Goal: Task Accomplishment & Management: Use online tool/utility

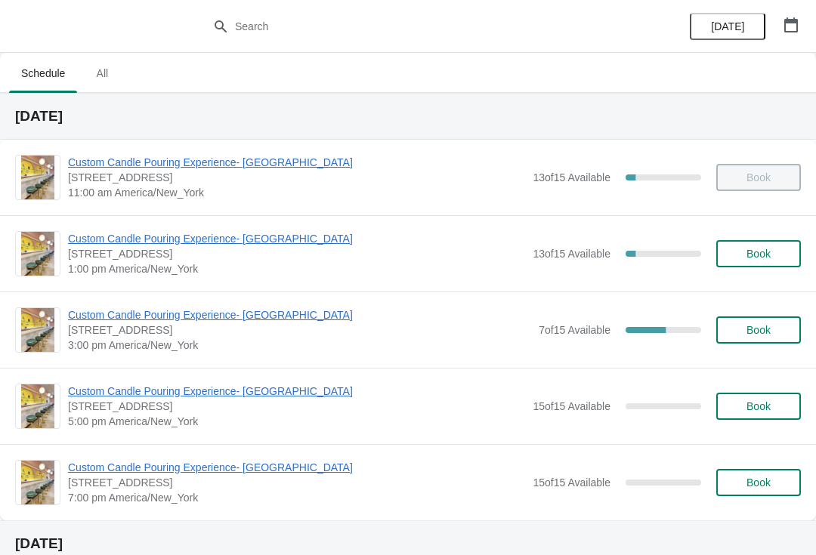
click at [283, 320] on span "Custom Candle Pouring Experience- [GEOGRAPHIC_DATA]" at bounding box center [299, 314] width 463 height 15
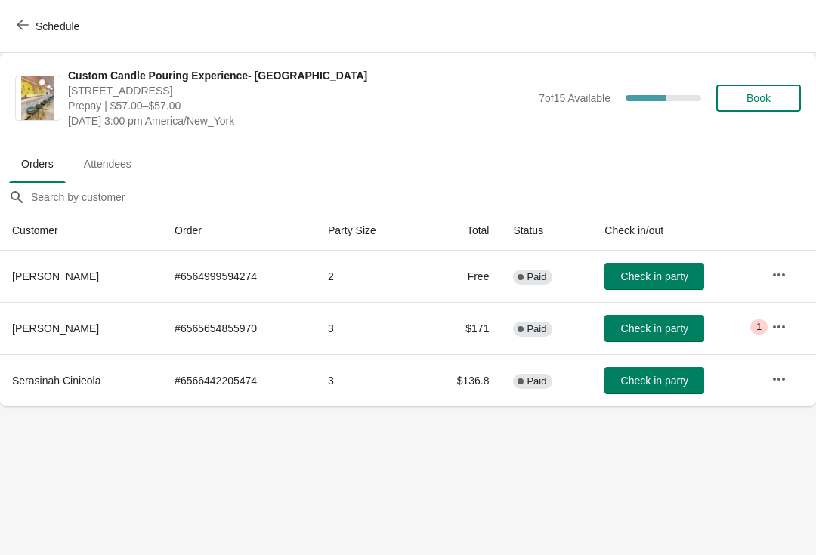
click at [780, 383] on icon "button" at bounding box center [778, 379] width 15 height 15
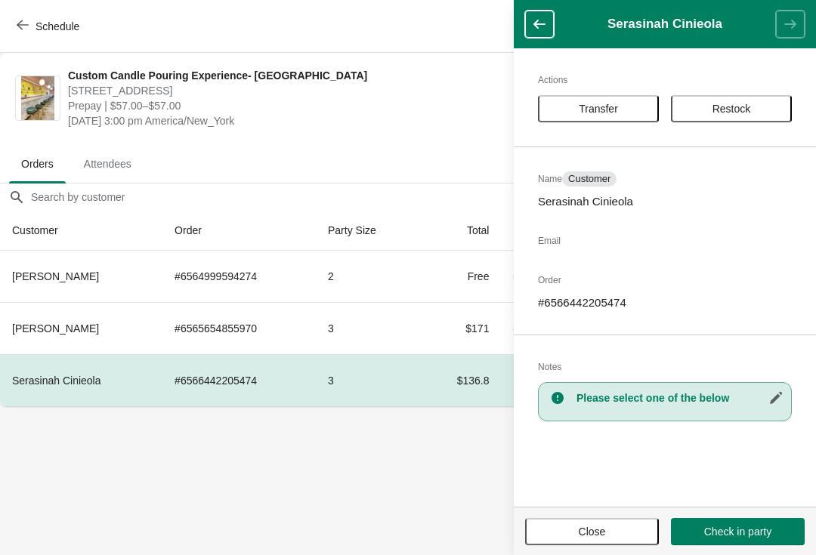
click at [475, 385] on td "$136.8" at bounding box center [461, 380] width 82 height 52
click at [563, 530] on span "Close" at bounding box center [592, 532] width 107 height 12
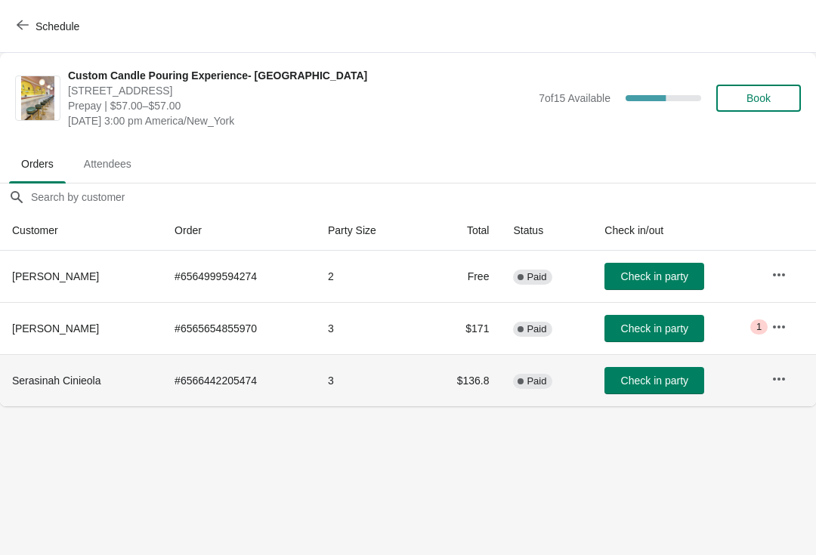
click at [381, 391] on td "3" at bounding box center [368, 380] width 104 height 52
click at [66, 384] on span "Serasinah Cinieola" at bounding box center [56, 381] width 89 height 12
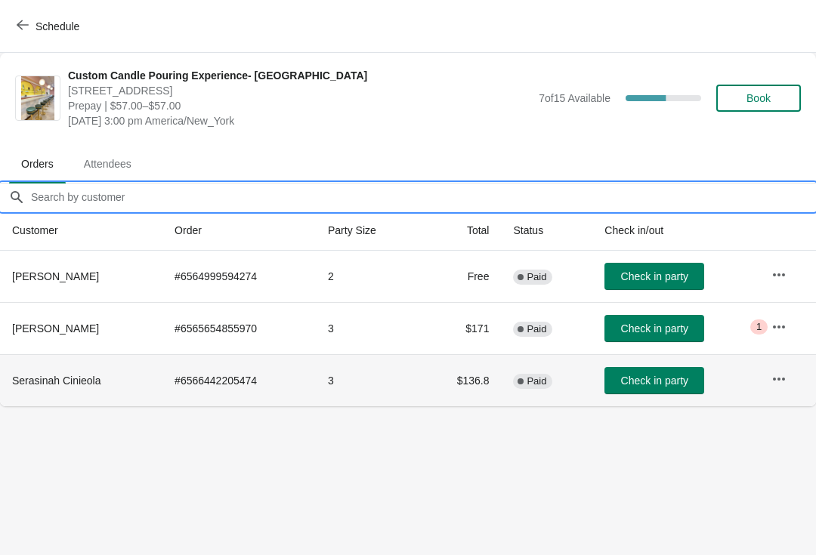
click at [65, 201] on input "Orders filter search" at bounding box center [423, 197] width 786 height 27
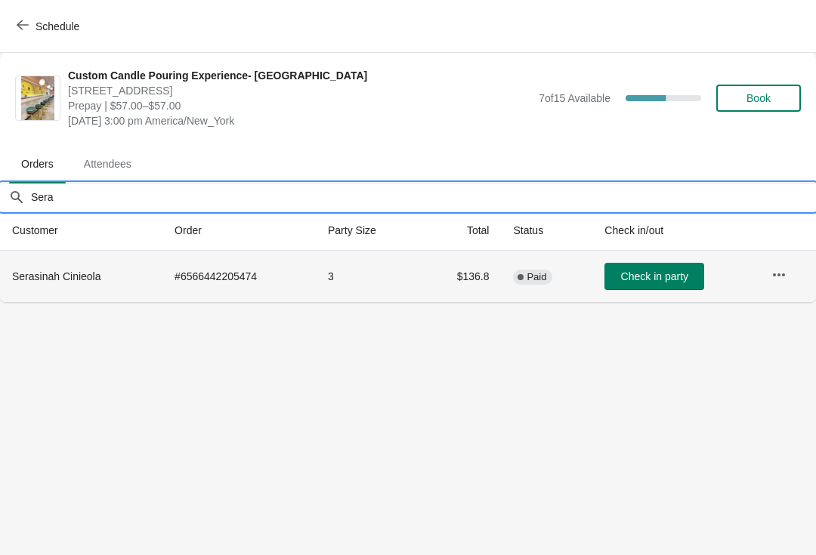
type input "Sera"
click at [40, 289] on th "Serasinah Cinieola" at bounding box center [81, 276] width 162 height 51
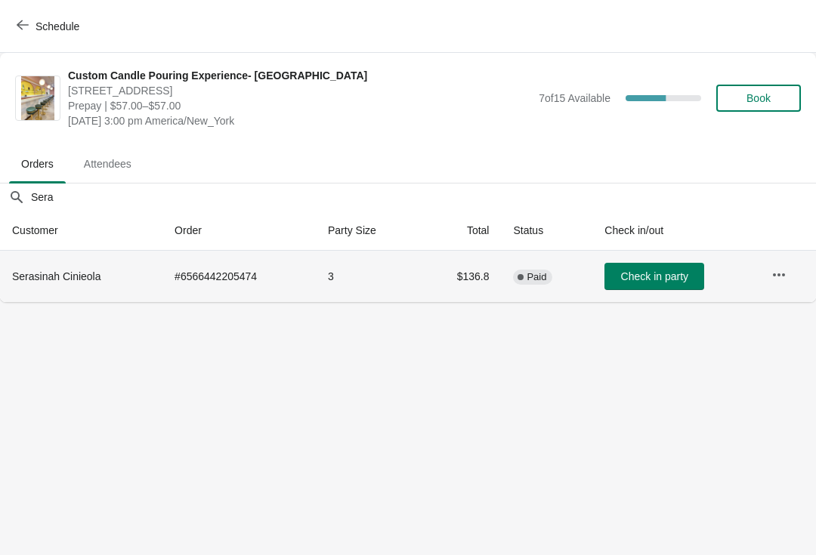
click at [771, 270] on button "button" at bounding box center [778, 274] width 27 height 27
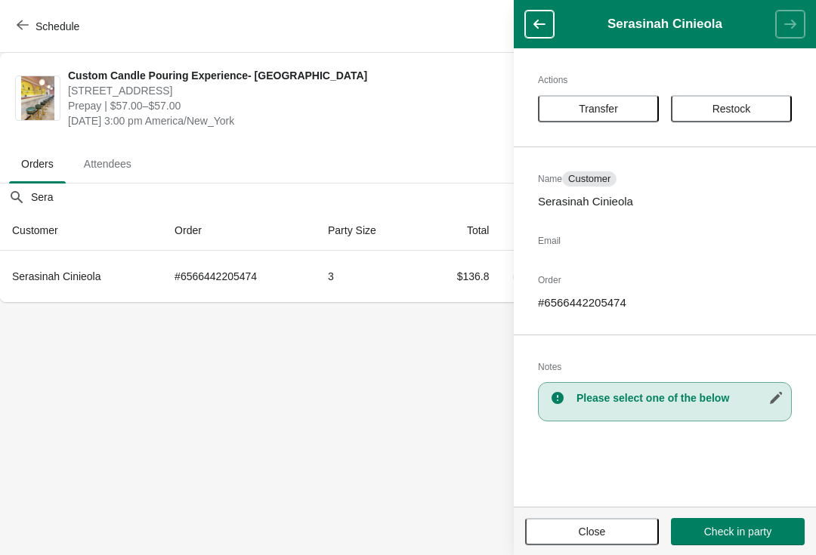
click at [50, 351] on body "Schedule Custom Candle Pouring Experience- [GEOGRAPHIC_DATA] [STREET_ADDRESS] P…" at bounding box center [408, 277] width 816 height 555
click at [30, 32] on span "Schedule" at bounding box center [50, 26] width 60 height 14
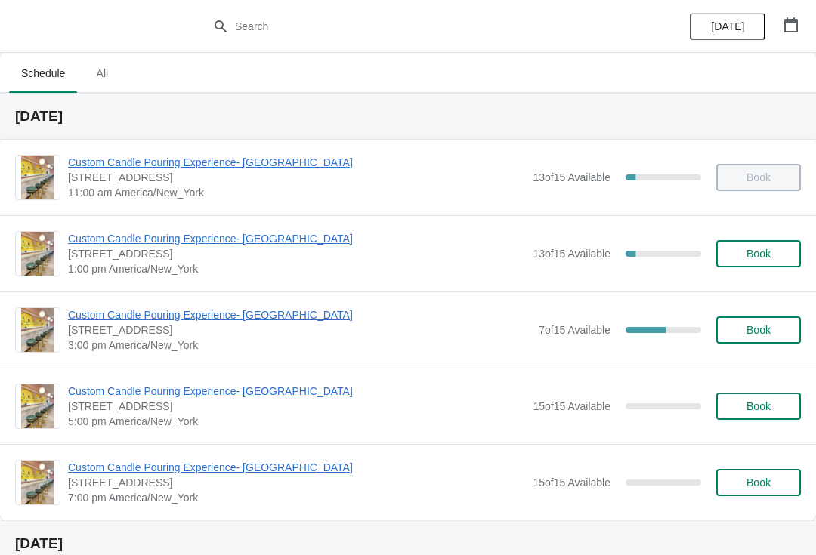
click at [91, 314] on span "Custom Candle Pouring Experience- [GEOGRAPHIC_DATA]" at bounding box center [299, 314] width 463 height 15
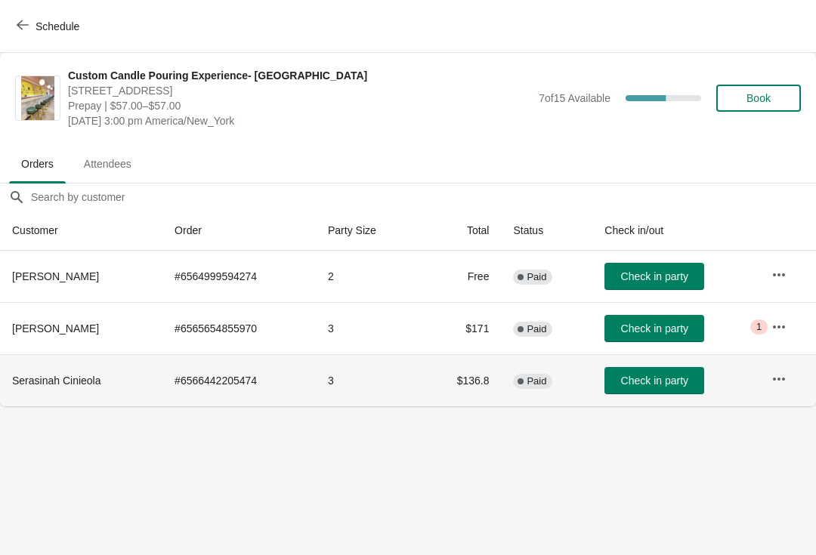
click at [473, 380] on td "$136.8" at bounding box center [461, 380] width 82 height 52
click at [477, 389] on td "$136.8" at bounding box center [461, 380] width 82 height 52
click at [26, 381] on span "Serasinah Cinieola" at bounding box center [56, 381] width 89 height 12
click at [101, 166] on span "Attendees" at bounding box center [108, 163] width 72 height 27
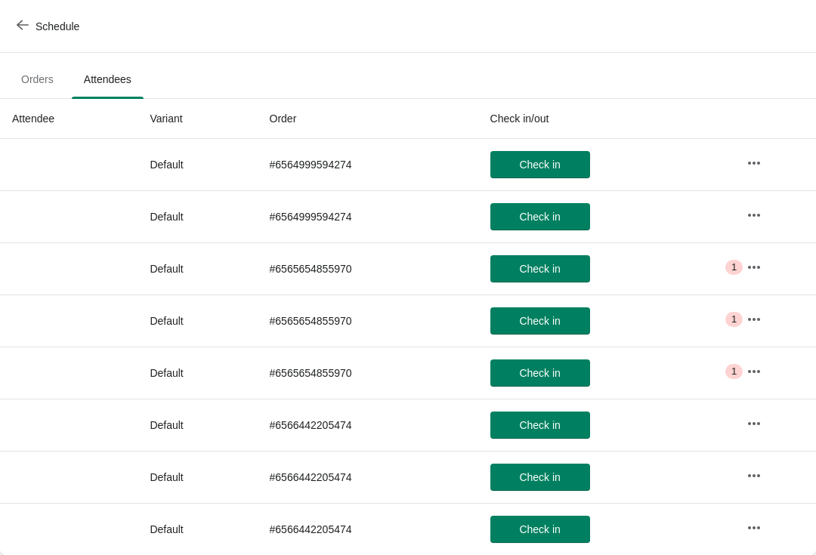
scroll to position [85, 0]
click at [759, 371] on icon "button" at bounding box center [753, 371] width 15 height 15
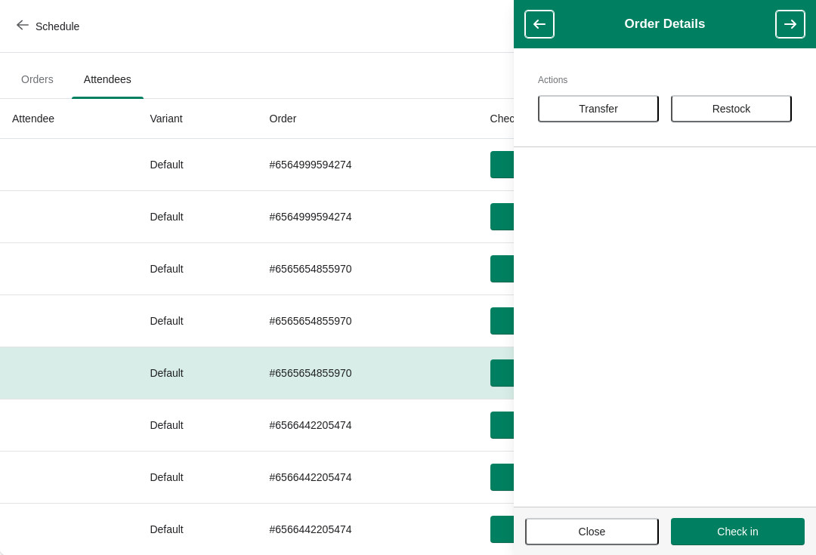
click at [52, 95] on button "Orders" at bounding box center [37, 79] width 63 height 39
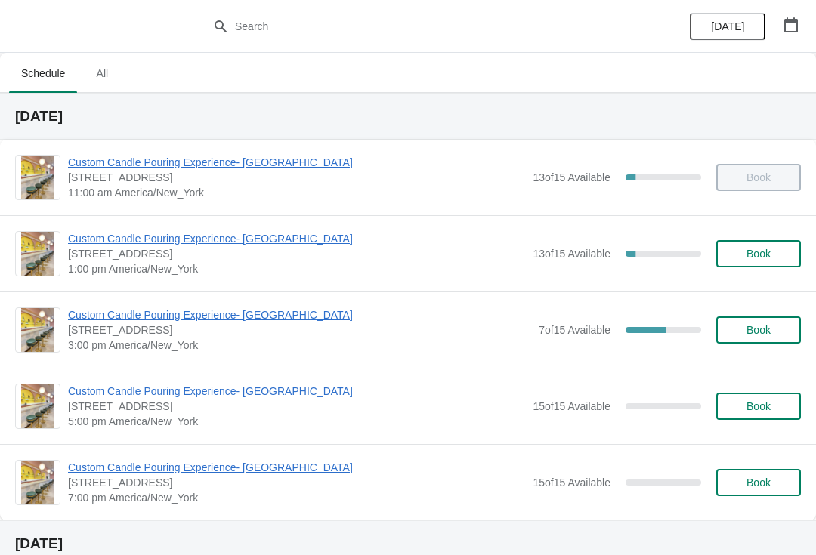
click at [281, 314] on span "Custom Candle Pouring Experience- [GEOGRAPHIC_DATA]" at bounding box center [299, 314] width 463 height 15
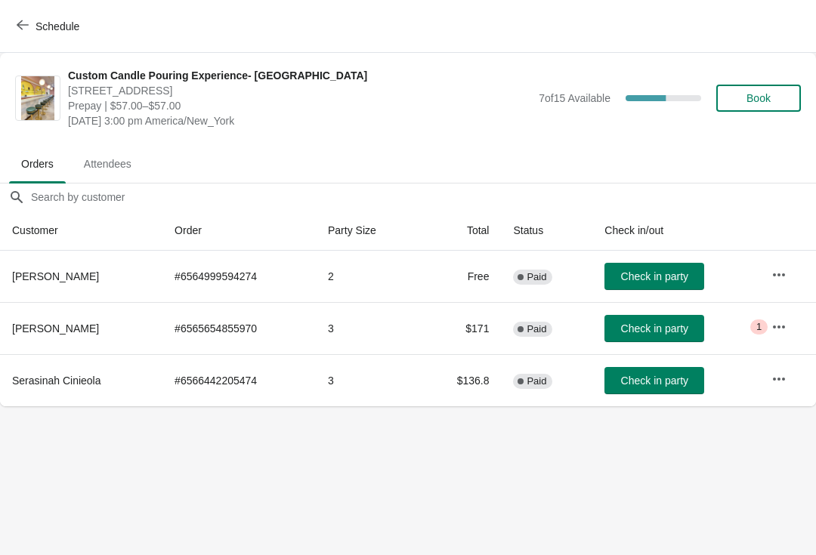
click at [768, 382] on button "button" at bounding box center [778, 379] width 27 height 27
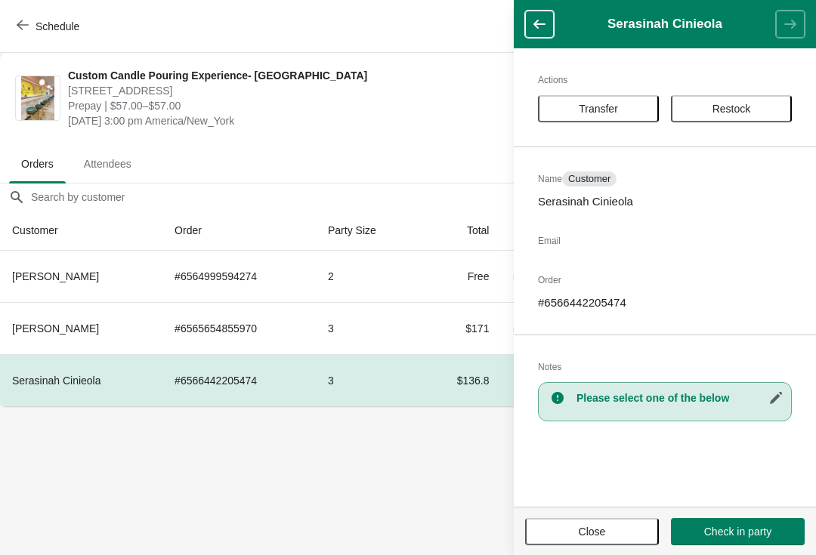
click at [116, 493] on body "Schedule Custom Candle Pouring Experience- Delray Beach 415 East Atlantic Avenu…" at bounding box center [408, 277] width 816 height 555
click at [30, 36] on button "Schedule" at bounding box center [50, 26] width 84 height 27
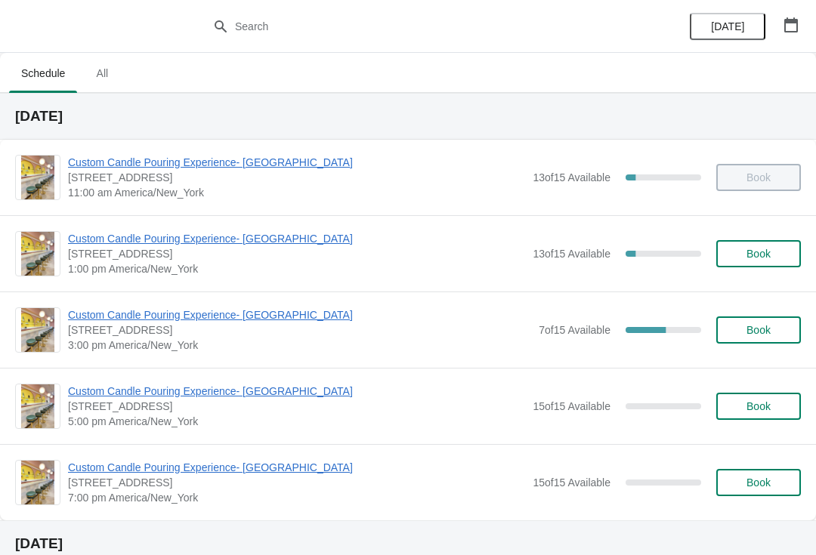
click at [100, 320] on span "Custom Candle Pouring Experience- [GEOGRAPHIC_DATA]" at bounding box center [299, 314] width 463 height 15
